Goal: Information Seeking & Learning: Learn about a topic

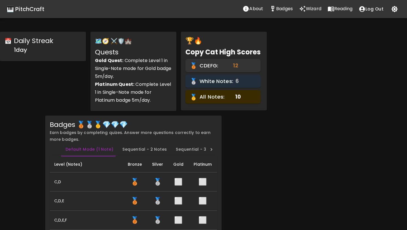
click at [302, 7] on icon "Wizard" at bounding box center [302, 9] width 6 height 6
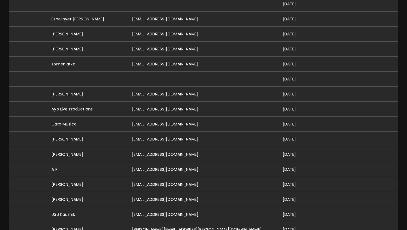
scroll to position [350, 0]
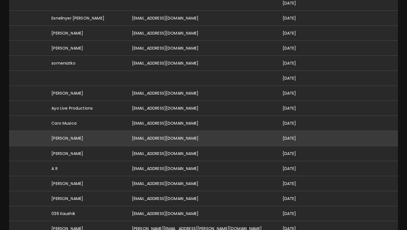
click at [174, 136] on td "[EMAIL_ADDRESS][DOMAIN_NAME]" at bounding box center [203, 138] width 151 height 15
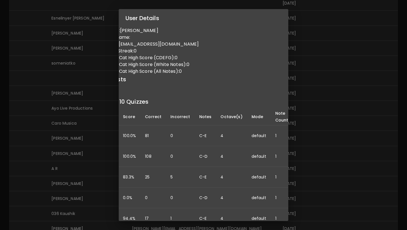
scroll to position [0, 0]
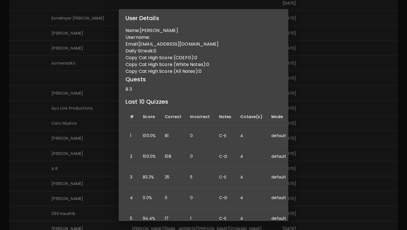
click at [305, 66] on div "User Details Name: [PERSON_NAME] Username: Email: [EMAIL_ADDRESS][DOMAIN_NAME] …" at bounding box center [203, 115] width 407 height 230
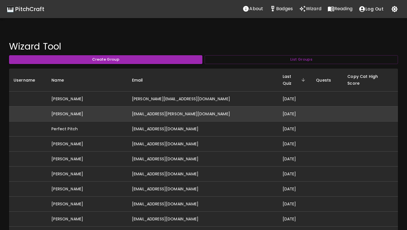
click at [164, 106] on td "[EMAIL_ADDRESS][PERSON_NAME][DOMAIN_NAME]" at bounding box center [203, 113] width 151 height 15
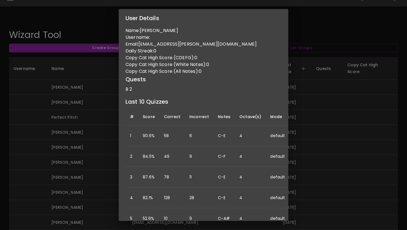
click at [78, 117] on div "User Details Name: [PERSON_NAME] Username: Email: [PERSON_NAME][EMAIL_ADDRESS][…" at bounding box center [203, 115] width 407 height 230
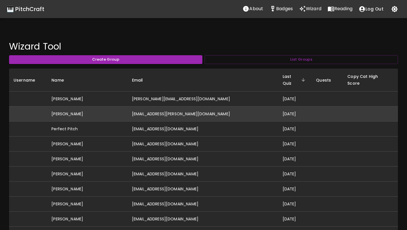
click at [94, 107] on td "[PERSON_NAME]" at bounding box center [87, 113] width 81 height 15
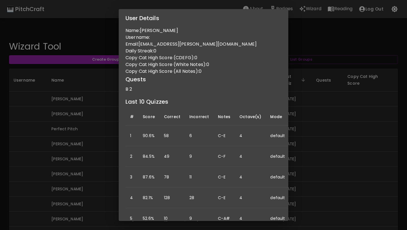
click at [48, 117] on div "User Details Name: [PERSON_NAME] Username: Email: [PERSON_NAME][EMAIL_ADDRESS][…" at bounding box center [203, 115] width 407 height 230
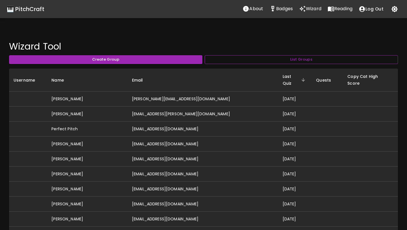
click at [274, 61] on button "List Groups" at bounding box center [301, 59] width 193 height 9
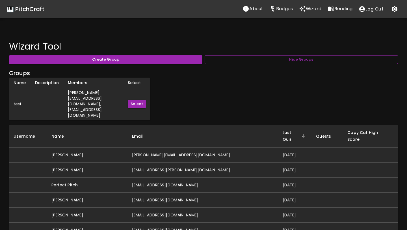
click at [274, 61] on button "Hide Groups" at bounding box center [301, 59] width 193 height 9
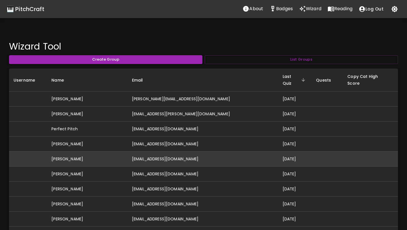
scroll to position [1161, 0]
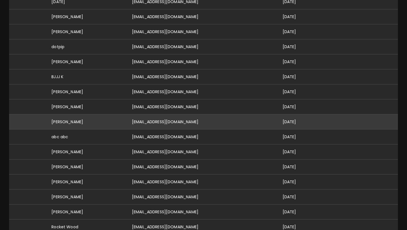
click at [223, 117] on td "[EMAIL_ADDRESS][DOMAIN_NAME]" at bounding box center [203, 121] width 151 height 15
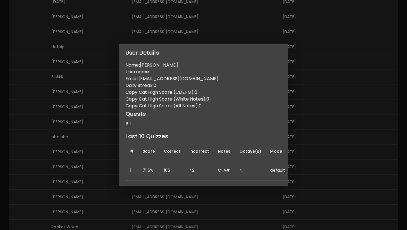
click at [58, 115] on div "User Details Name: [PERSON_NAME] Username: Email: [EMAIL_ADDRESS][DOMAIN_NAME] …" at bounding box center [203, 115] width 407 height 230
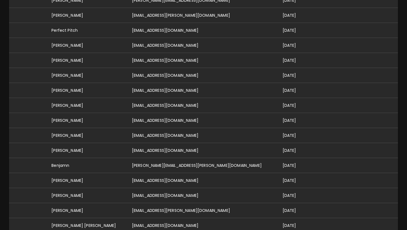
scroll to position [0, 0]
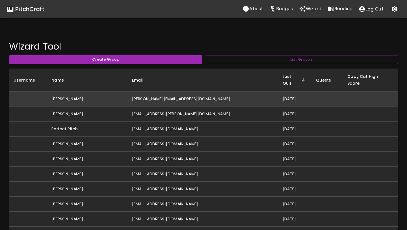
click at [159, 93] on td "[PERSON_NAME][EMAIL_ADDRESS][DOMAIN_NAME]" at bounding box center [203, 98] width 151 height 15
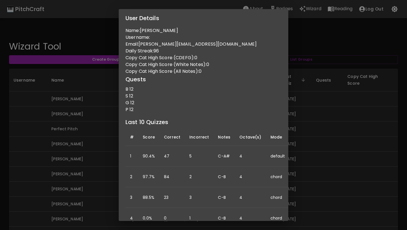
click at [71, 116] on div "User Details Name: [PERSON_NAME] Username: Email: [PERSON_NAME][EMAIL_ADDRESS][…" at bounding box center [203, 115] width 407 height 230
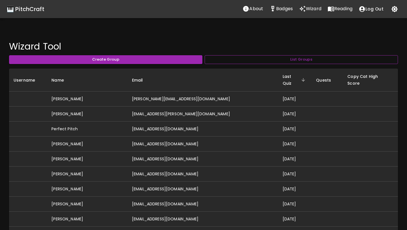
click at [268, 61] on button "List Groups" at bounding box center [301, 59] width 193 height 9
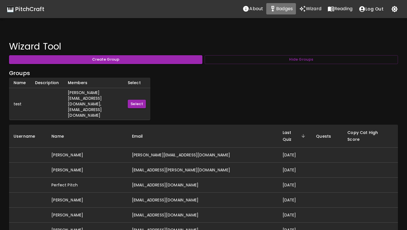
click at [280, 9] on p "Badges" at bounding box center [284, 8] width 17 height 7
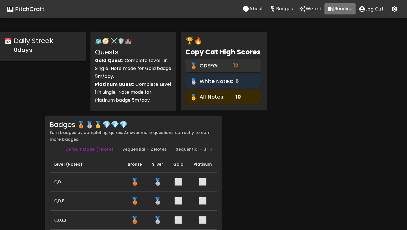
click at [339, 10] on p "Reading" at bounding box center [344, 8] width 18 height 7
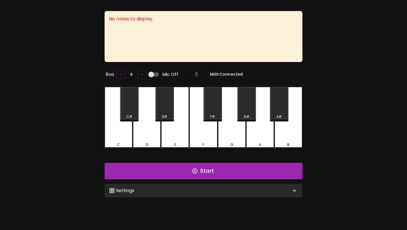
scroll to position [45, 0]
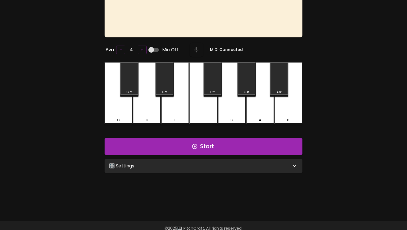
click at [203, 163] on div "🎛️ Settings" at bounding box center [200, 165] width 182 height 7
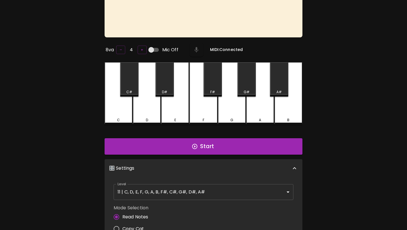
click at [188, 193] on body "🎹 PitchCraft About Badges Wizard Reading Log Out No notes to display. 8va – 4 +…" at bounding box center [203, 159] width 407 height 408
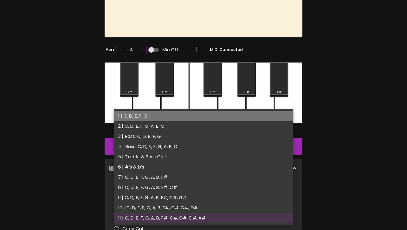
click at [187, 118] on li "1 | C, D, E, F, G" at bounding box center [204, 116] width 180 height 10
type input "1"
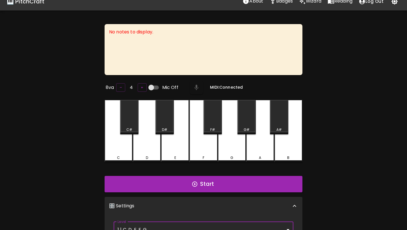
scroll to position [0, 0]
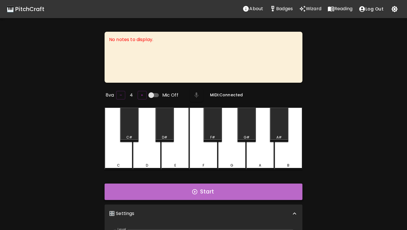
click at [214, 189] on button "Start" at bounding box center [204, 191] width 198 height 16
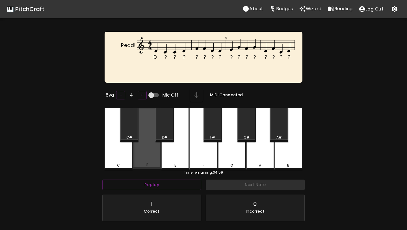
click at [143, 158] on div "D" at bounding box center [147, 137] width 28 height 61
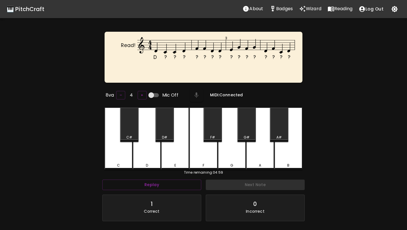
click at [119, 158] on div "C" at bounding box center [119, 138] width 28 height 62
click at [120, 156] on div "C" at bounding box center [119, 138] width 28 height 62
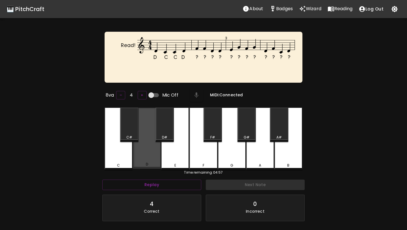
click at [138, 156] on div "D" at bounding box center [147, 137] width 28 height 61
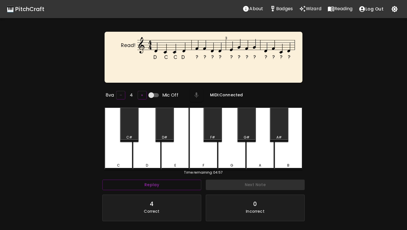
click at [204, 156] on div "F" at bounding box center [203, 138] width 28 height 62
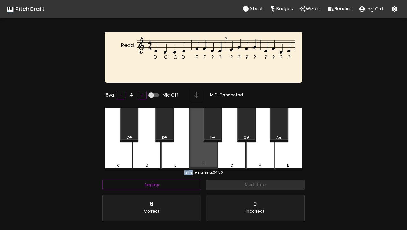
click at [204, 156] on div "F" at bounding box center [203, 137] width 28 height 61
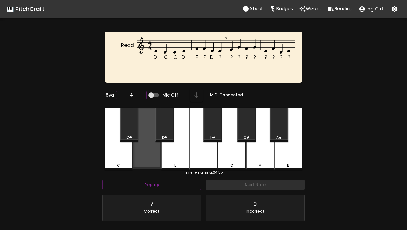
click at [155, 156] on div "D" at bounding box center [147, 137] width 28 height 61
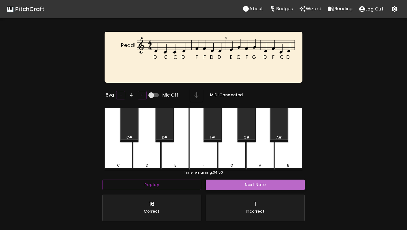
click at [221, 184] on button "Next Note" at bounding box center [255, 184] width 99 height 10
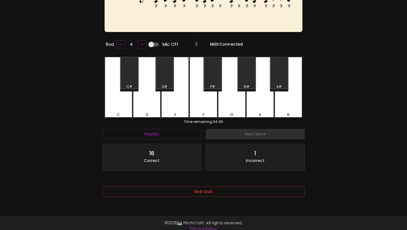
scroll to position [57, 0]
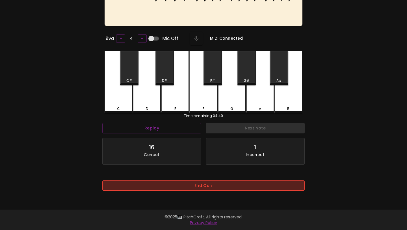
click at [225, 188] on button "End Quiz" at bounding box center [203, 185] width 202 height 10
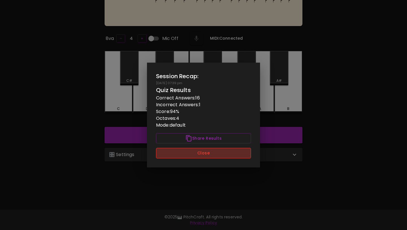
click at [232, 157] on button "Close" at bounding box center [203, 153] width 95 height 10
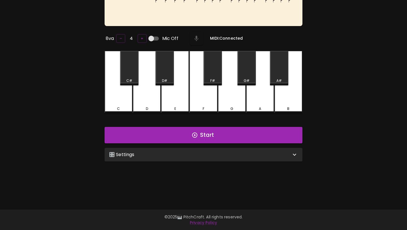
scroll to position [0, 0]
